Goal: Transaction & Acquisition: Purchase product/service

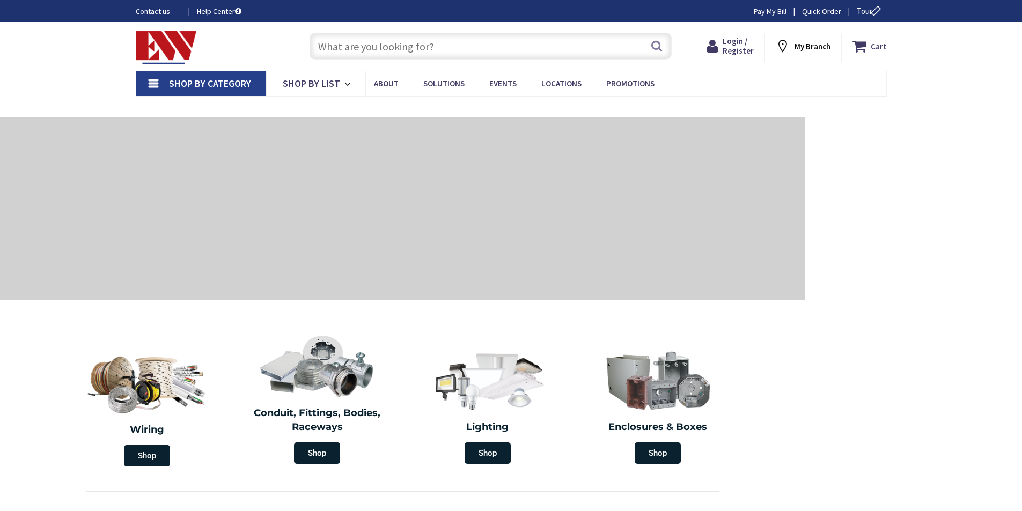
type input "[GEOGRAPHIC_DATA]"
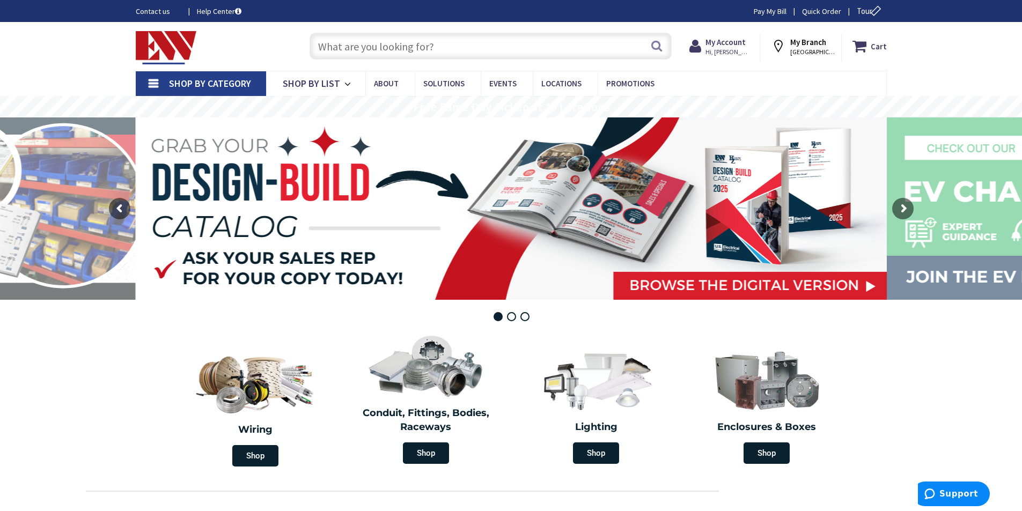
click at [321, 43] on input "text" at bounding box center [491, 46] width 362 height 27
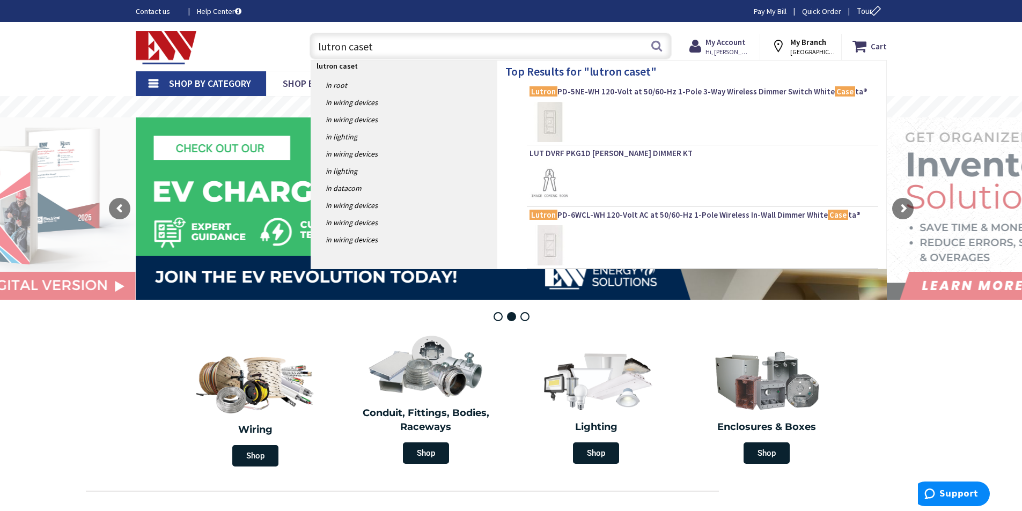
type input "lutron caseta"
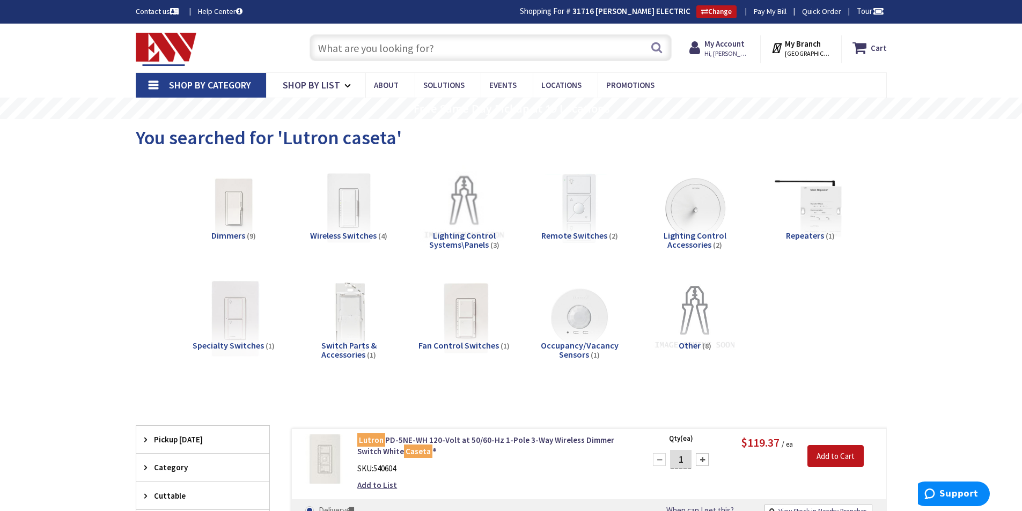
click at [228, 323] on img at bounding box center [233, 318] width 97 height 97
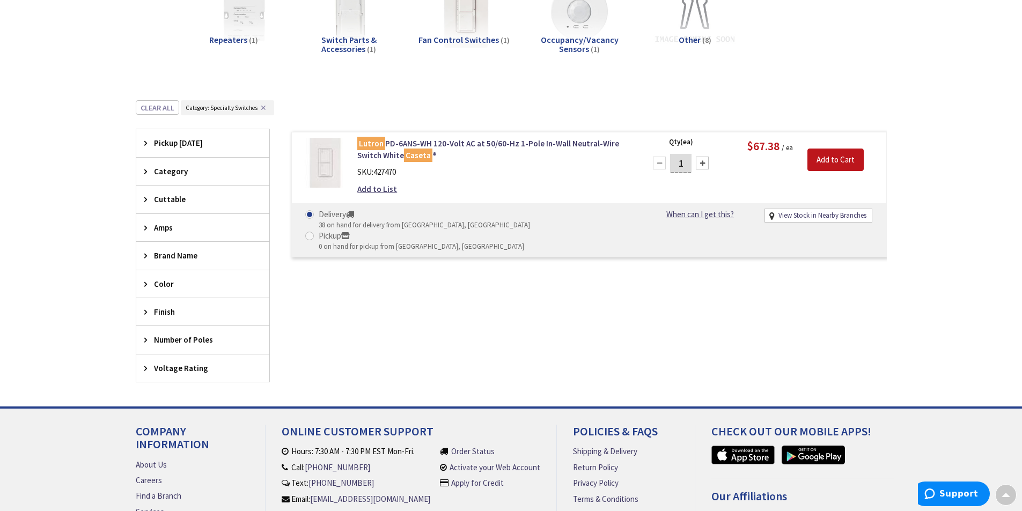
scroll to position [281, 0]
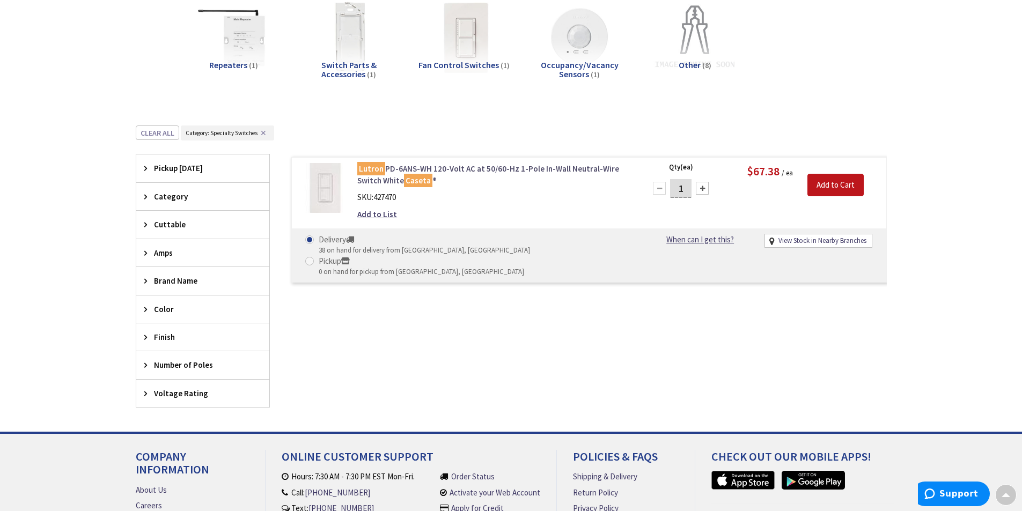
click at [403, 170] on link "Lutron PD-6ANS-WH 120-Volt AC at 50/60-Hz 1-Pole In-Wall Neutral-Wire Switch Wh…" at bounding box center [493, 174] width 273 height 23
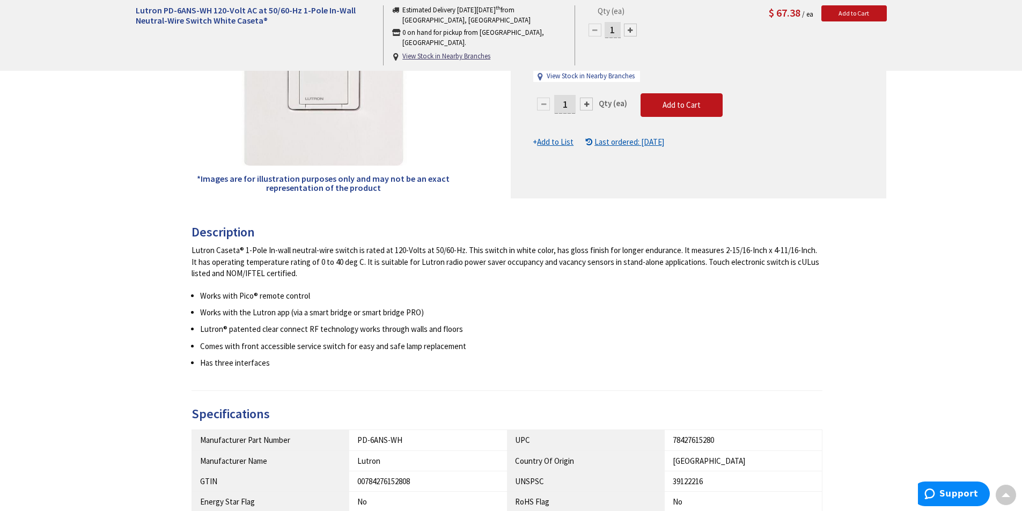
scroll to position [266, 0]
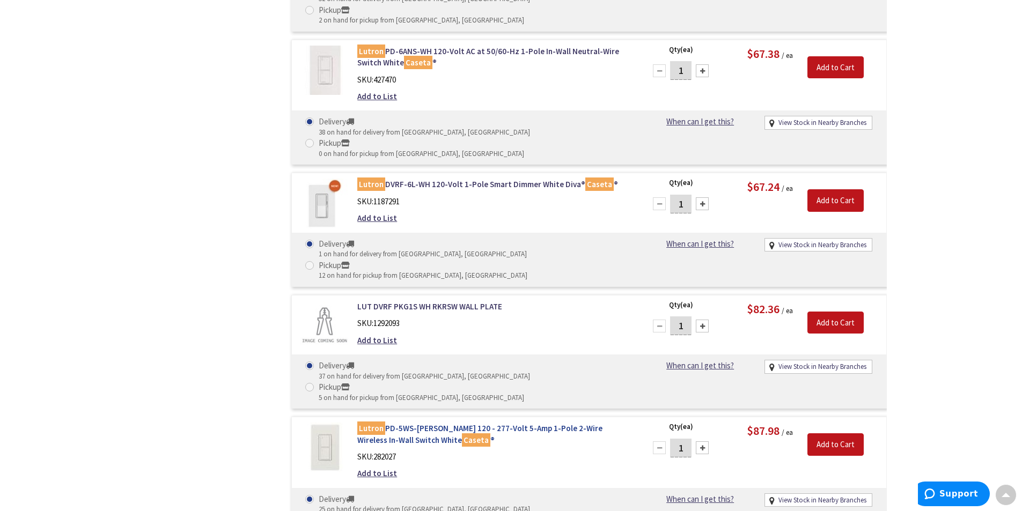
scroll to position [778, 0]
click at [405, 423] on link "Lutron PD-5WS-DV-WH 120 - 277-Volt 5-Amp 1-Pole 2-Wire Wireless In-Wall Switch …" at bounding box center [493, 434] width 273 height 23
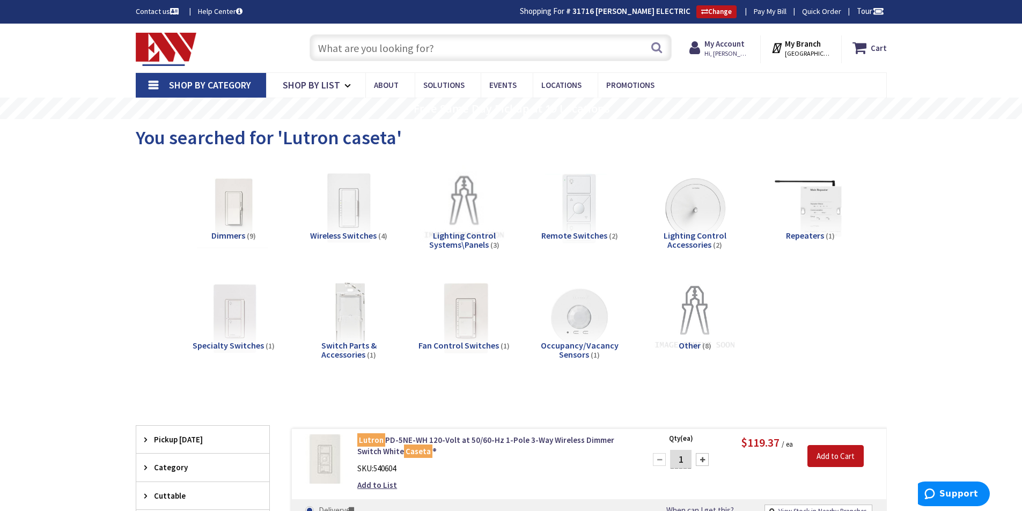
click at [149, 83] on link "Shop By Category" at bounding box center [201, 85] width 130 height 25
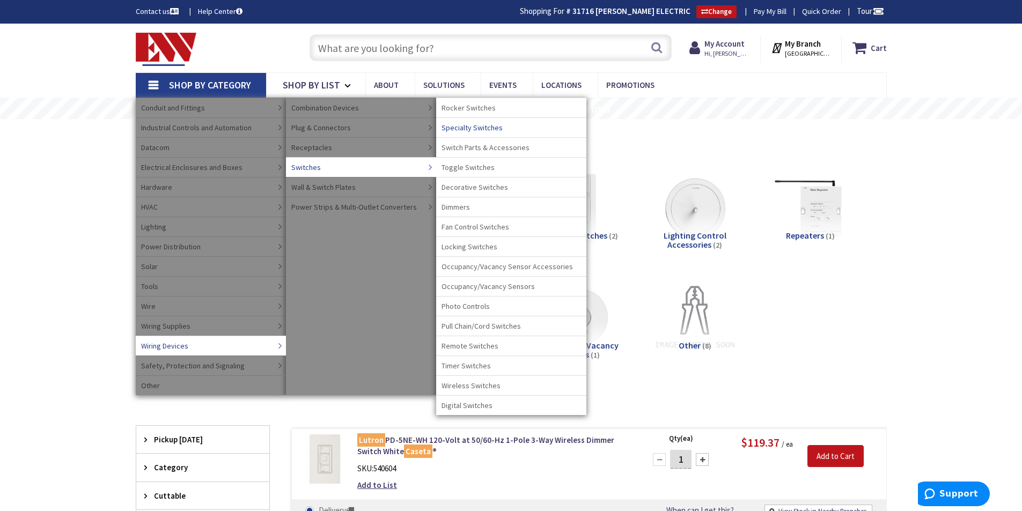
click at [460, 125] on span "Specialty Switches" at bounding box center [472, 127] width 61 height 11
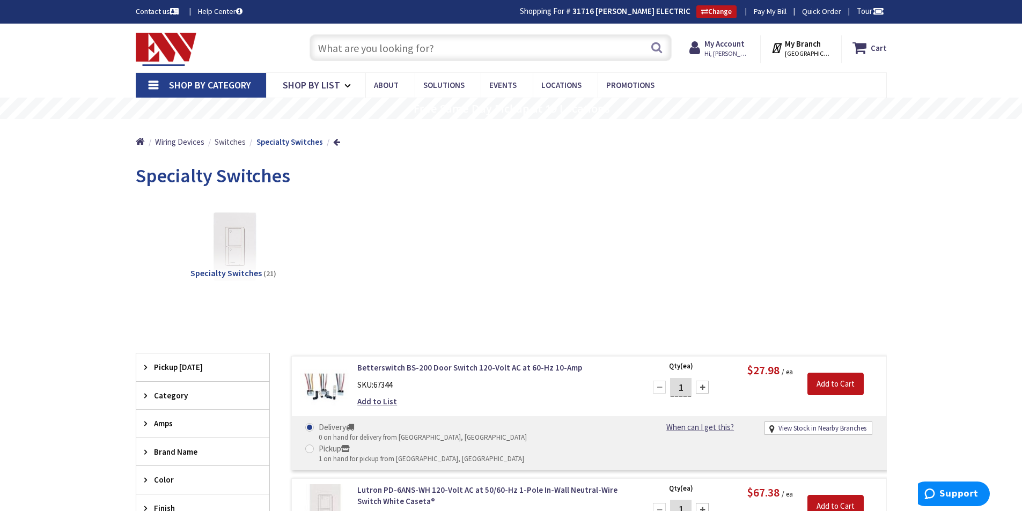
click at [229, 142] on span "Switches" at bounding box center [230, 142] width 31 height 10
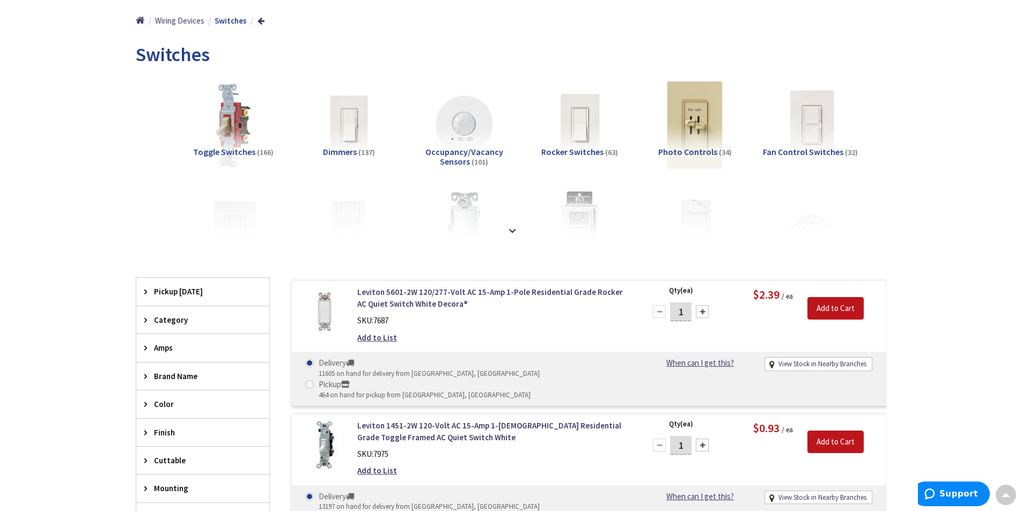
scroll to position [132, 0]
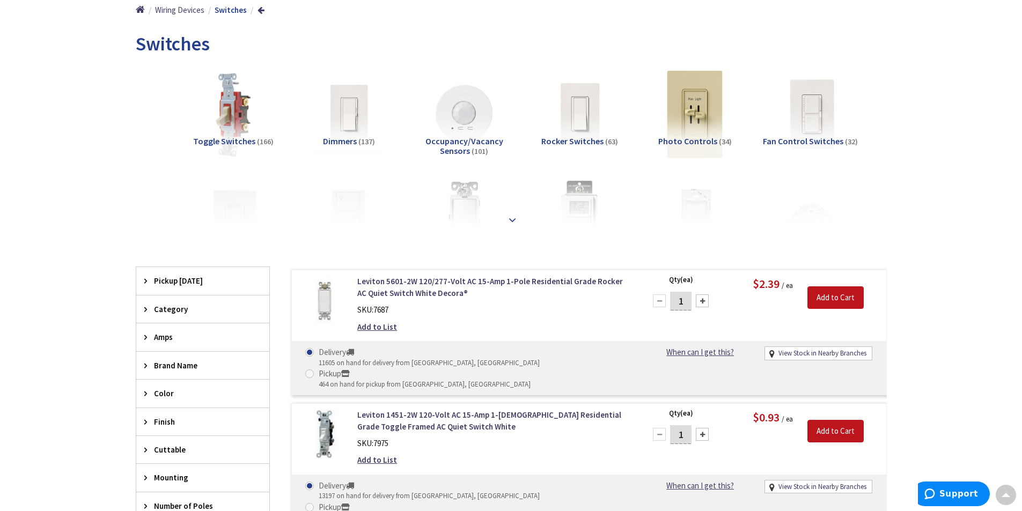
click at [511, 216] on strong at bounding box center [512, 220] width 13 height 12
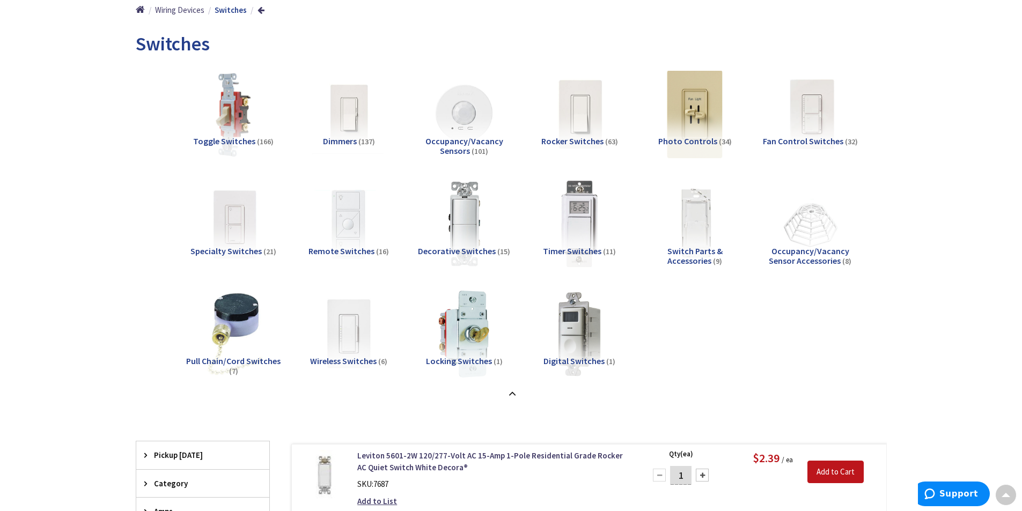
click at [581, 125] on img at bounding box center [579, 113] width 97 height 97
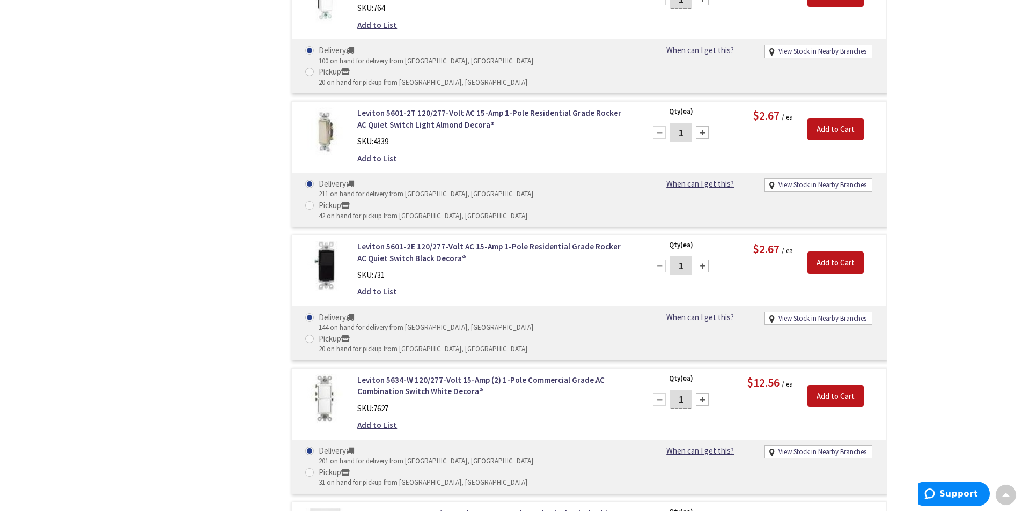
scroll to position [1057, 0]
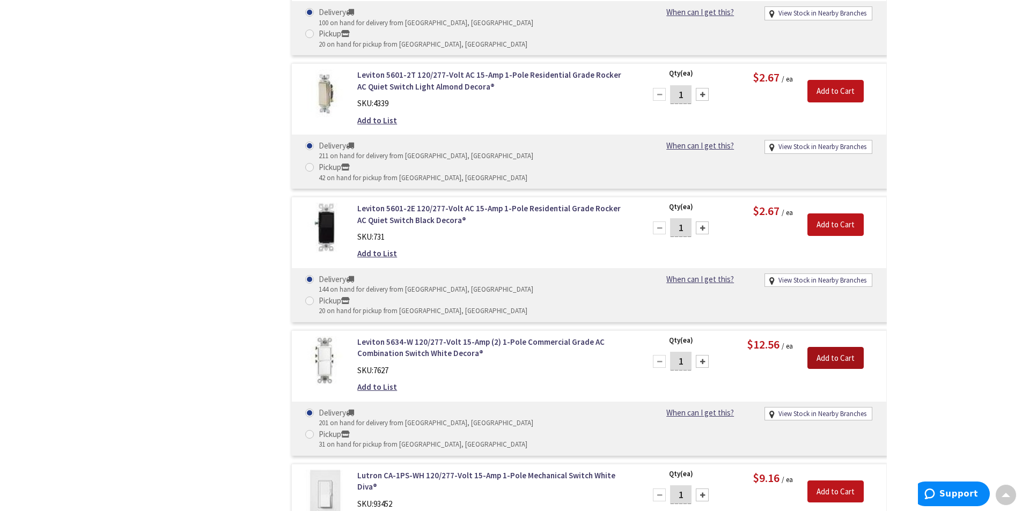
click at [835, 347] on input "Add to Cart" at bounding box center [836, 358] width 56 height 23
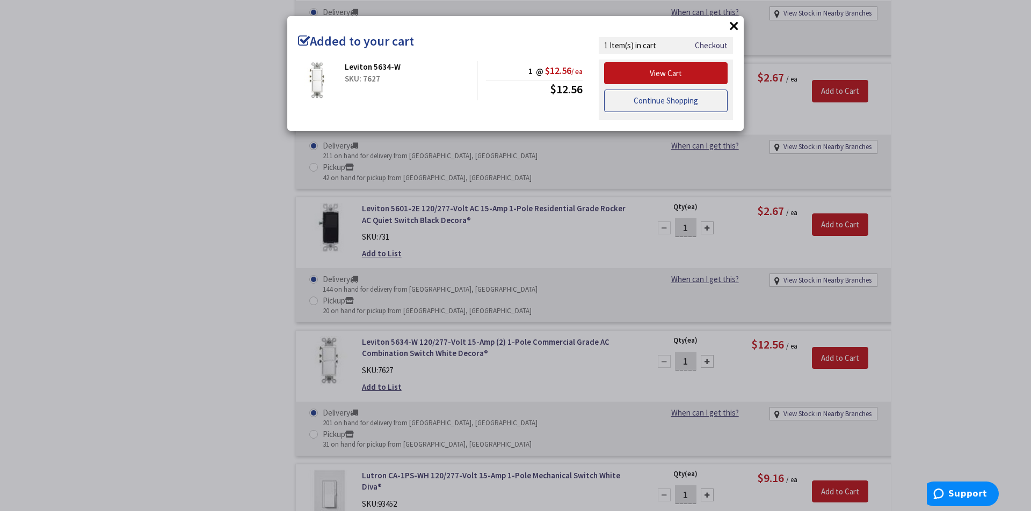
click at [666, 103] on link "Continue Shopping" at bounding box center [665, 101] width 123 height 23
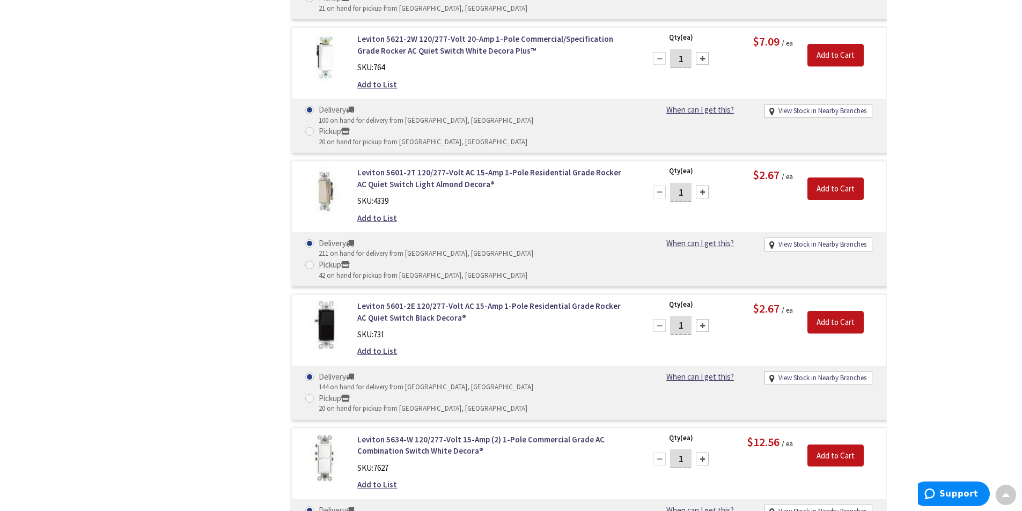
scroll to position [956, 0]
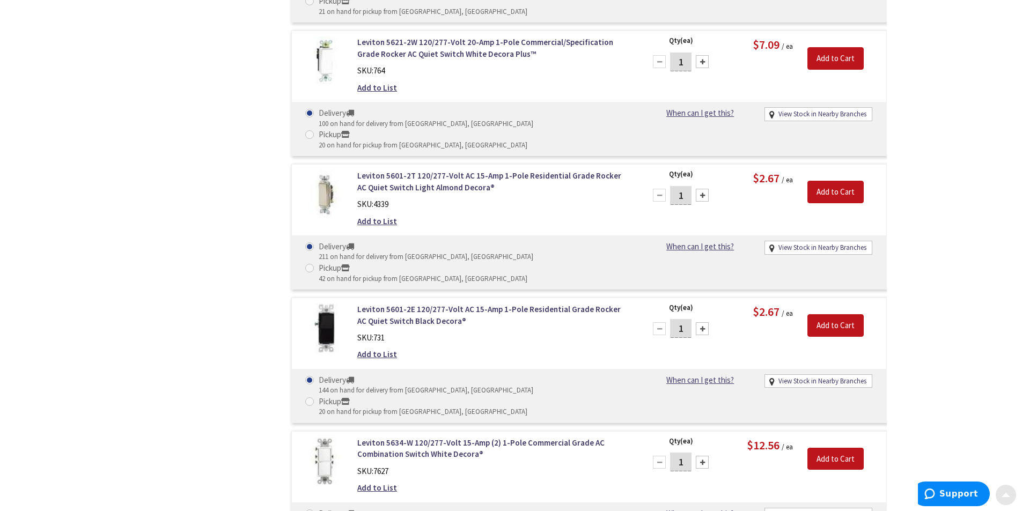
click at [1008, 496] on span at bounding box center [1006, 493] width 9 height 9
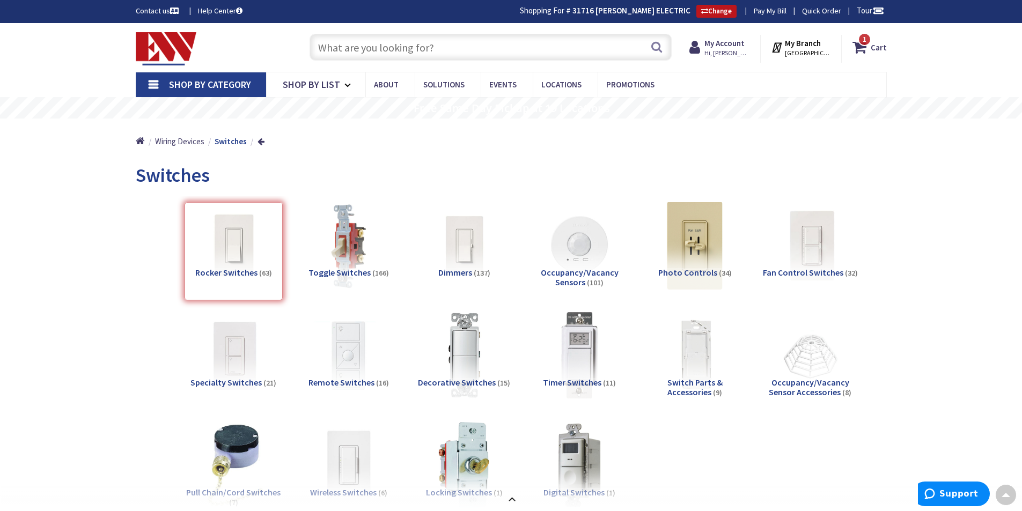
scroll to position [0, 0]
click at [326, 47] on input "text" at bounding box center [491, 47] width 362 height 27
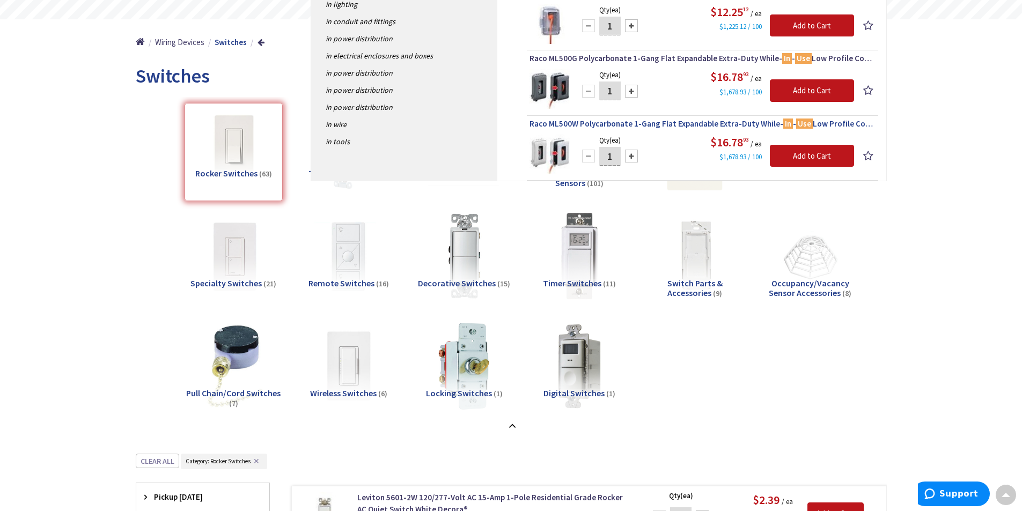
scroll to position [11, 0]
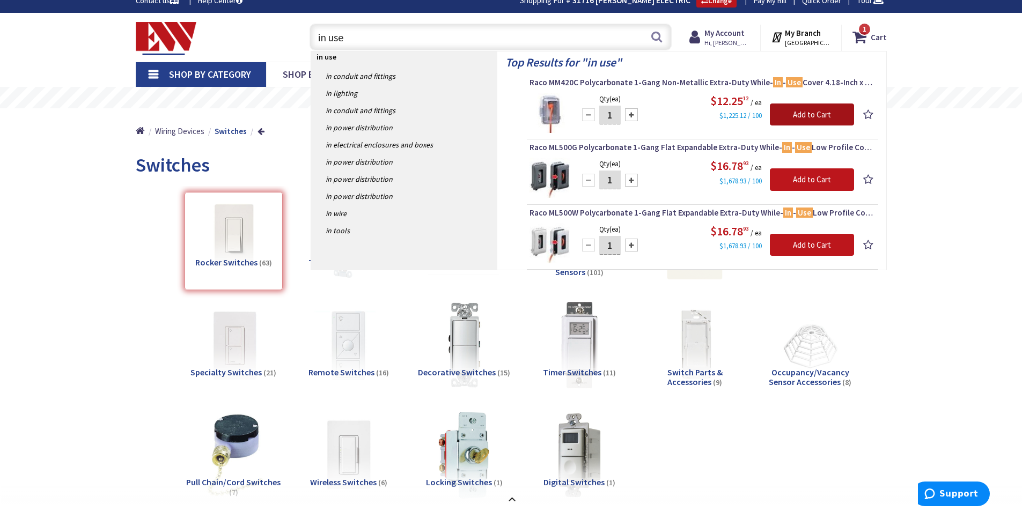
click at [806, 111] on input "Add to Cart" at bounding box center [812, 115] width 84 height 23
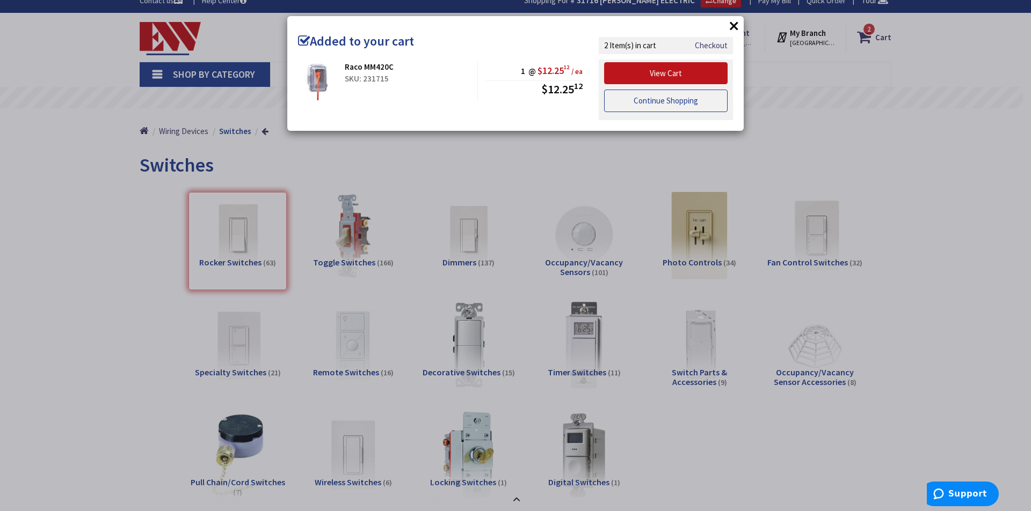
click at [654, 104] on link "Continue Shopping" at bounding box center [665, 101] width 123 height 23
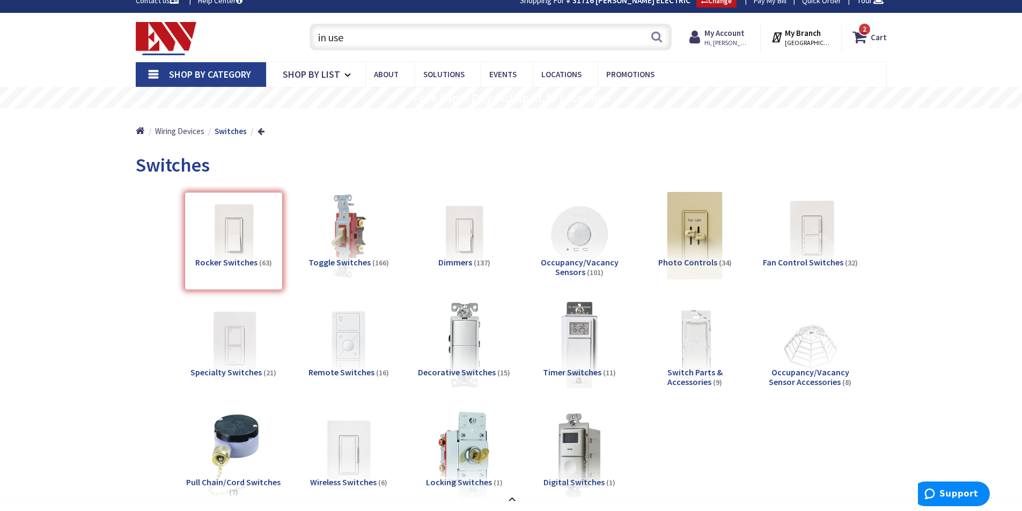
click at [356, 34] on input "in use" at bounding box center [491, 37] width 362 height 27
type input "i"
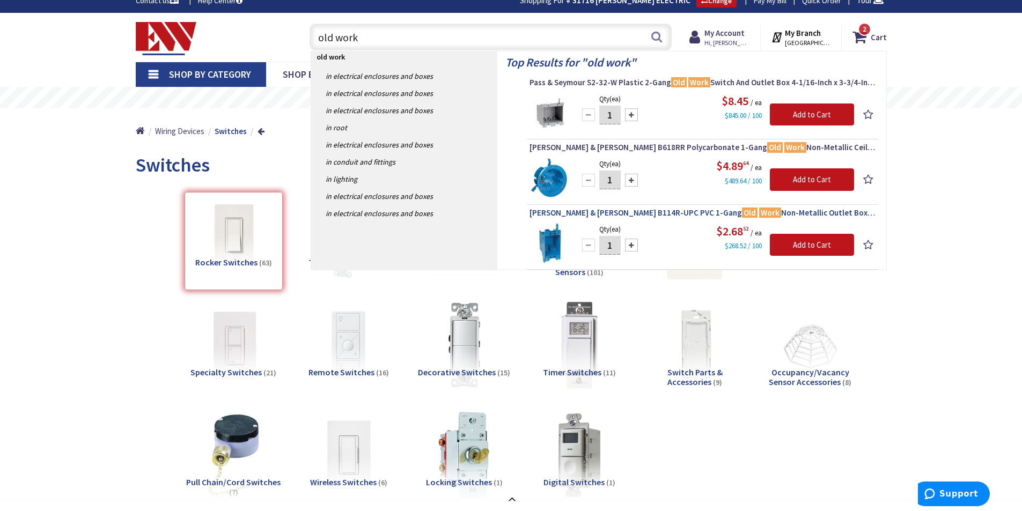
type input "old work"
click at [652, 209] on span "Thomas & Betts B114R-UPC PVC 1-Gang Old Work Non-Metallic Outlet Box 4-1/8-Inch…" at bounding box center [703, 213] width 346 height 11
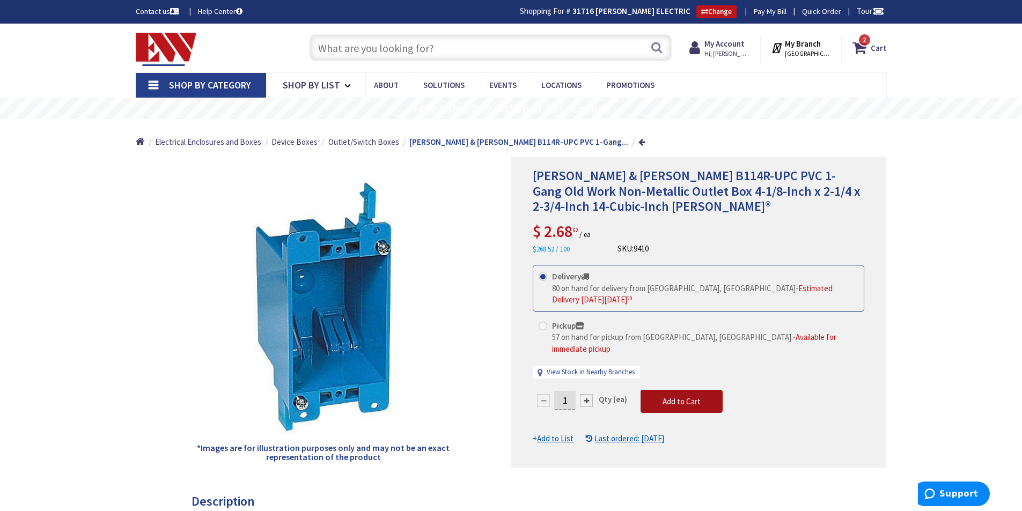
click at [680, 397] on span "Add to Cart" at bounding box center [682, 402] width 38 height 10
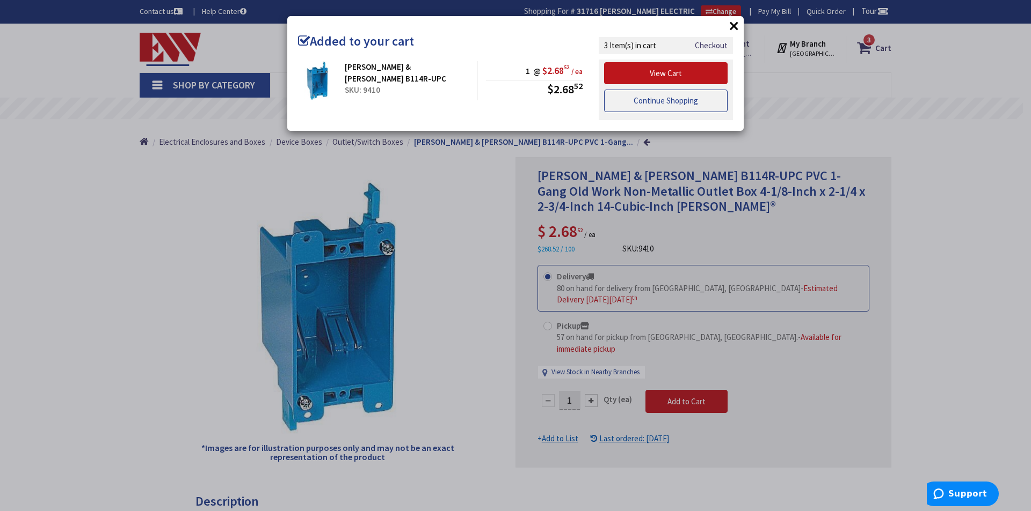
click at [657, 103] on link "Continue Shopping" at bounding box center [665, 101] width 123 height 23
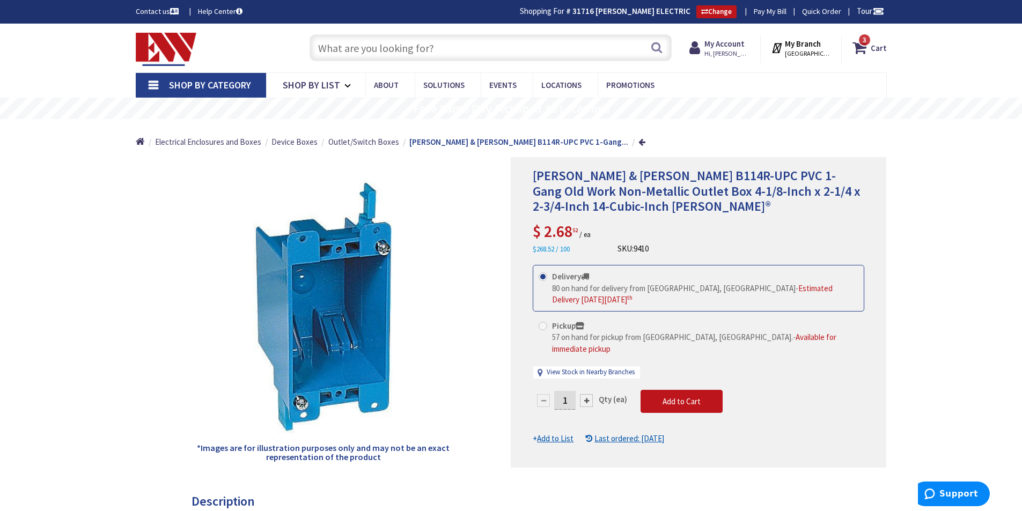
click at [324, 49] on input "text" at bounding box center [491, 47] width 362 height 27
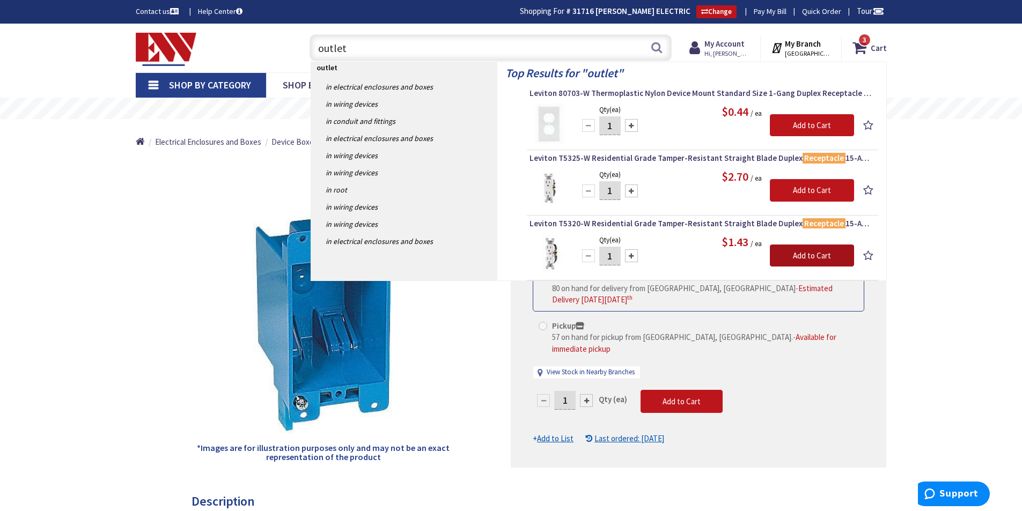
click at [808, 254] on input "Add to Cart" at bounding box center [812, 256] width 84 height 23
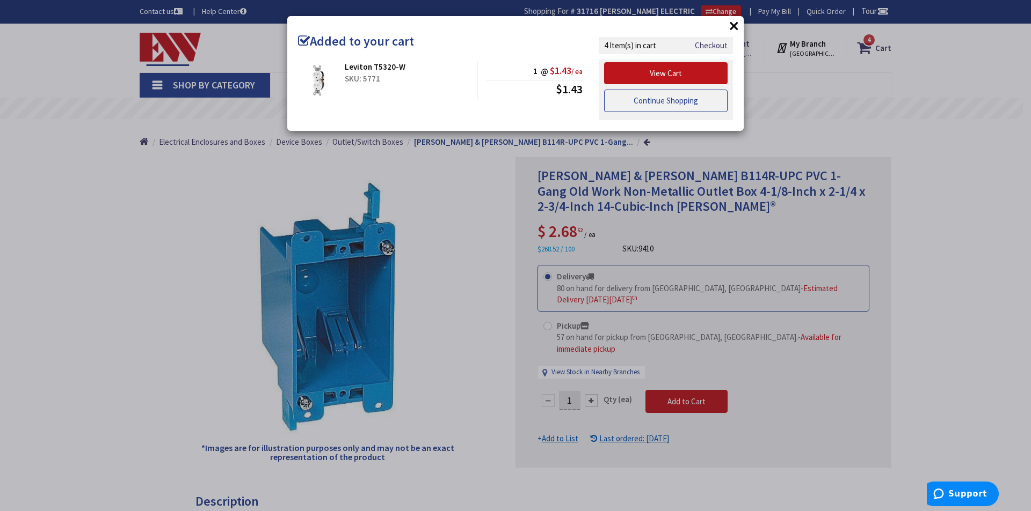
click at [651, 97] on link "Continue Shopping" at bounding box center [665, 101] width 123 height 23
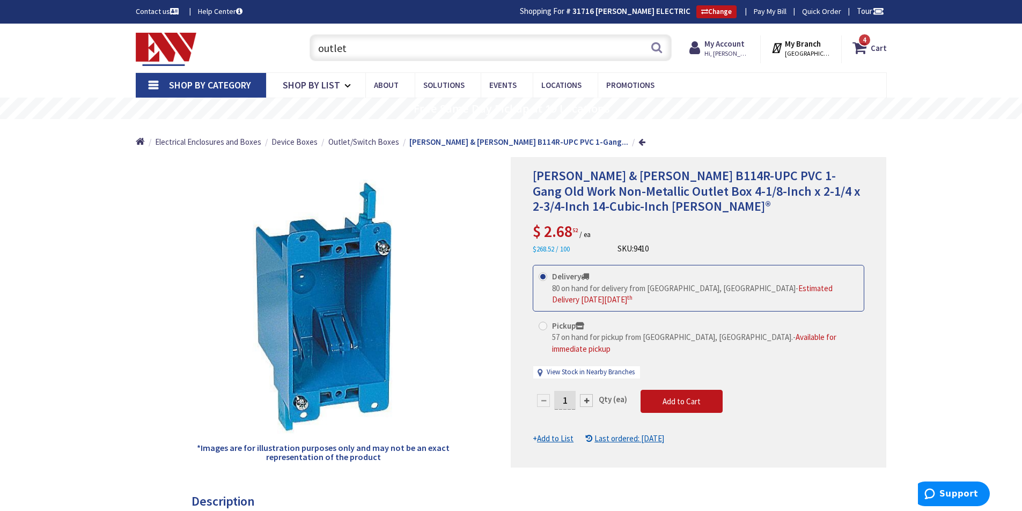
click at [368, 48] on input "outlet" at bounding box center [491, 47] width 362 height 27
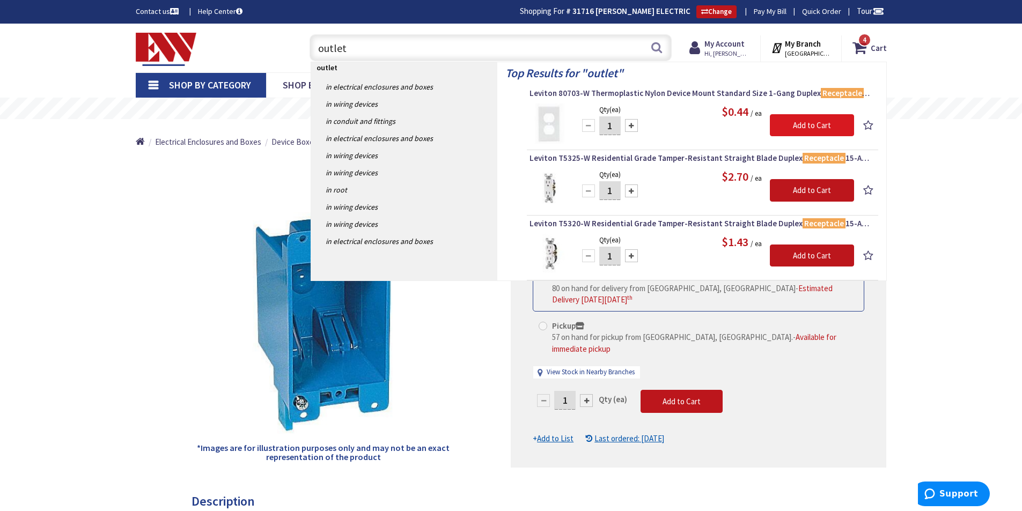
type input "outlet"
click at [801, 121] on input "Add to Cart" at bounding box center [812, 125] width 84 height 23
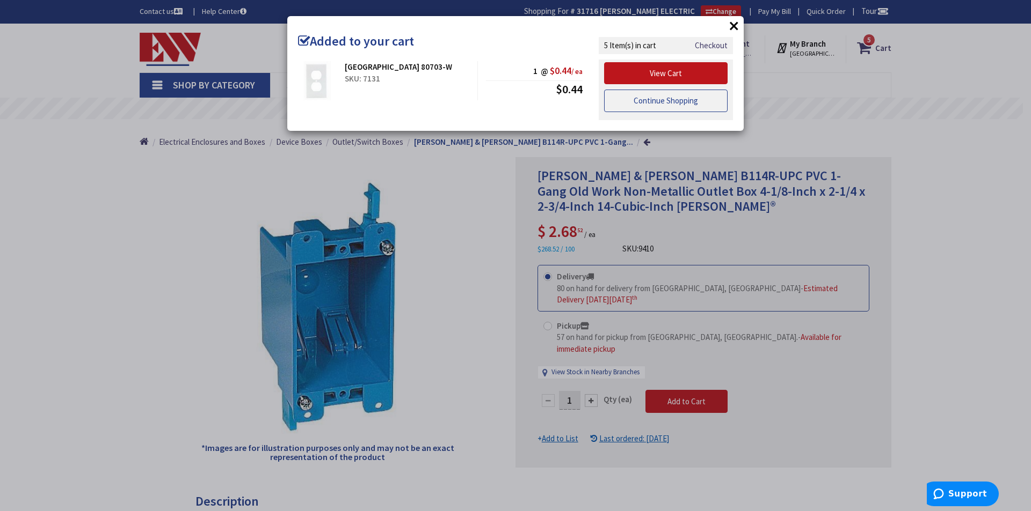
click at [656, 101] on link "Continue Shopping" at bounding box center [665, 101] width 123 height 23
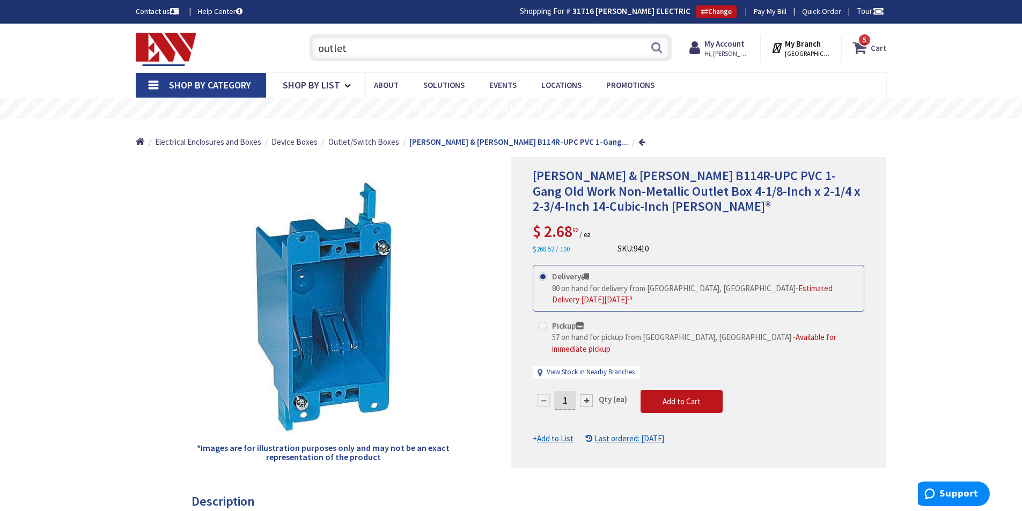
click at [865, 45] on span "5 5 items" at bounding box center [864, 39] width 13 height 13
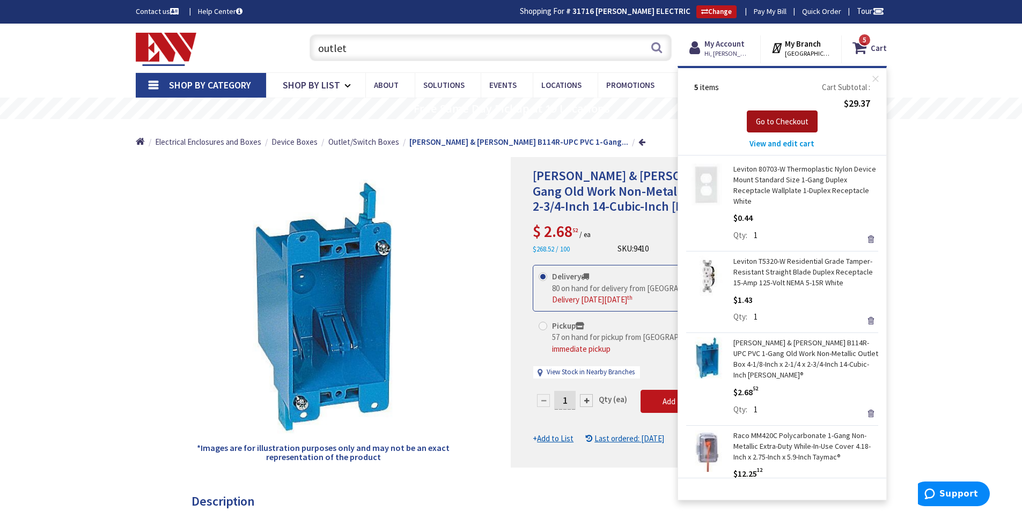
click at [777, 118] on span "Go to Checkout" at bounding box center [782, 121] width 53 height 10
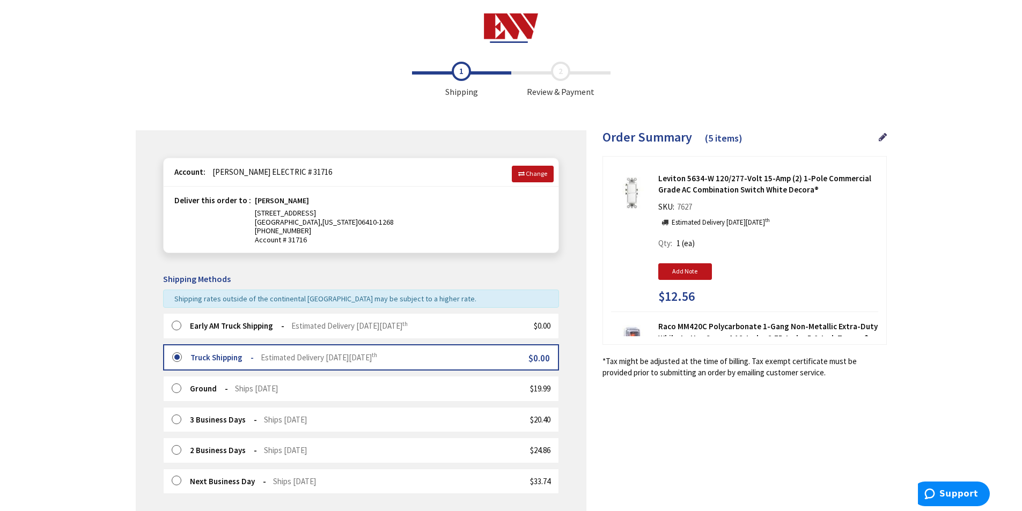
click at [174, 325] on label at bounding box center [180, 326] width 17 height 11
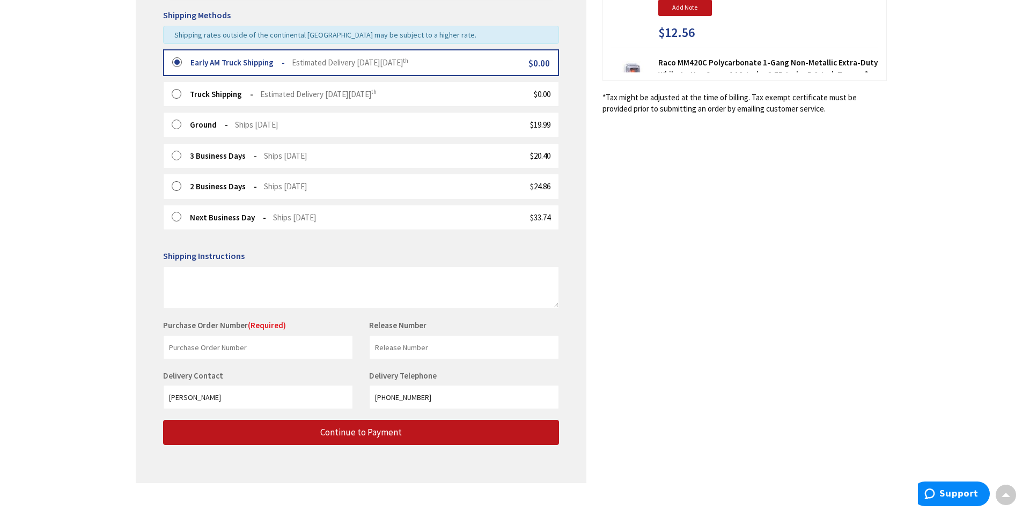
scroll to position [275, 0]
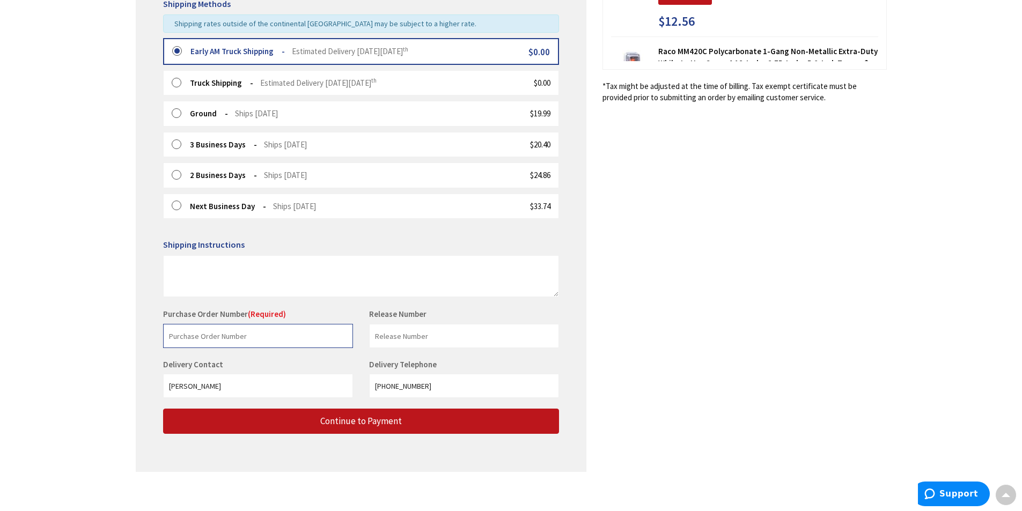
drag, startPoint x: 185, startPoint y: 338, endPoint x: 192, endPoint y: 335, distance: 7.8
click at [186, 337] on input "text" at bounding box center [258, 336] width 190 height 24
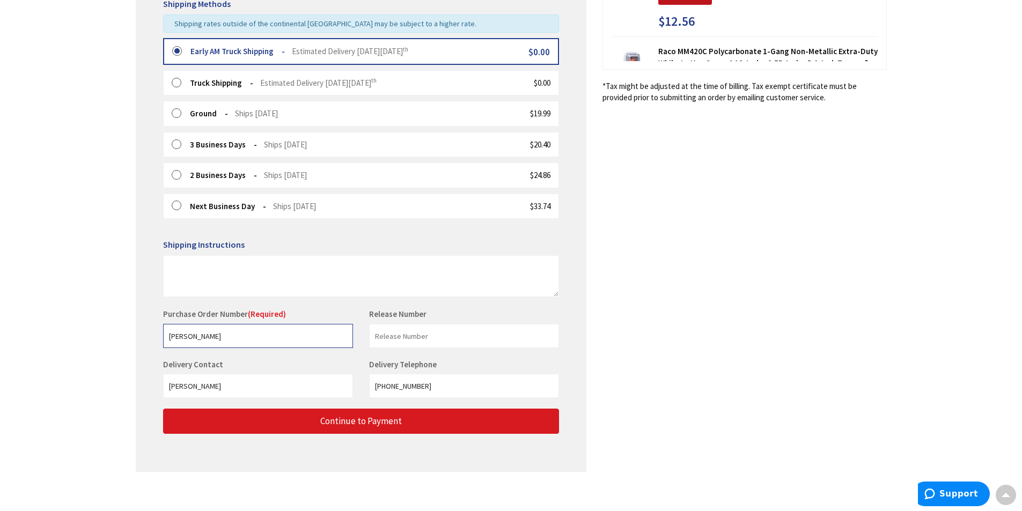
type input "SESSA"
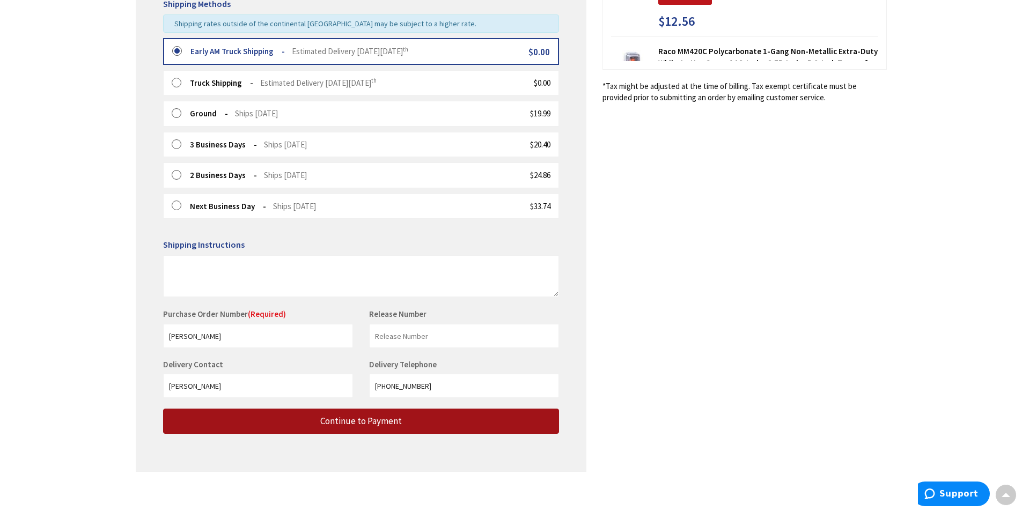
click at [351, 425] on span "Continue to Payment" at bounding box center [361, 421] width 82 height 12
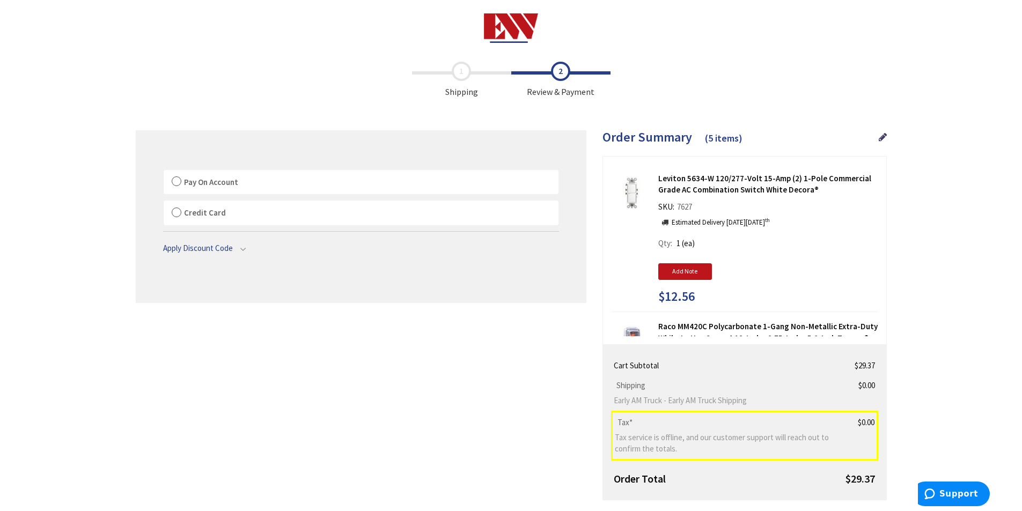
click at [178, 182] on label "Pay On Account" at bounding box center [361, 182] width 395 height 25
click at [176, 181] on label "Pay On Account" at bounding box center [361, 182] width 395 height 25
click at [164, 172] on input "Pay On Account" at bounding box center [164, 172] width 0 height 0
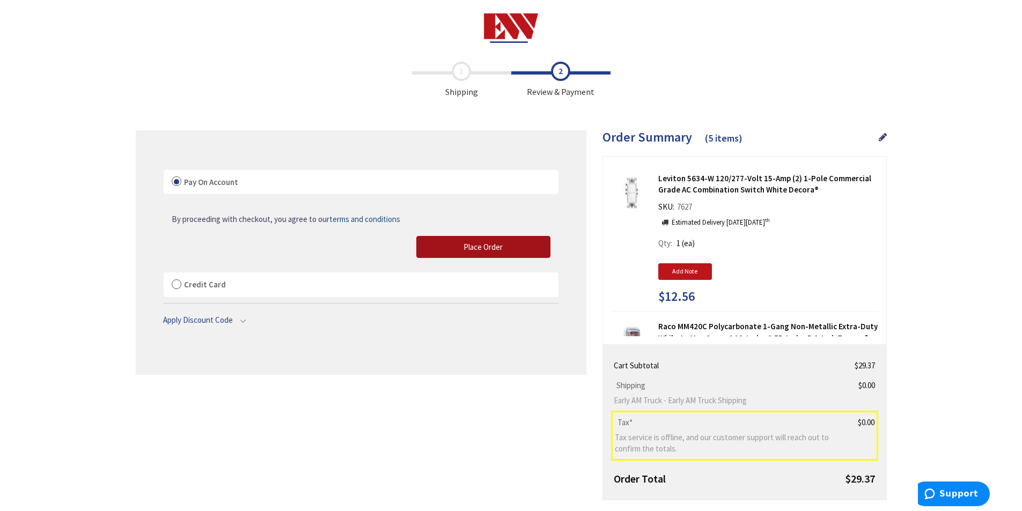
click at [480, 247] on span "Place Order" at bounding box center [483, 247] width 39 height 10
